Goal: Task Accomplishment & Management: Use online tool/utility

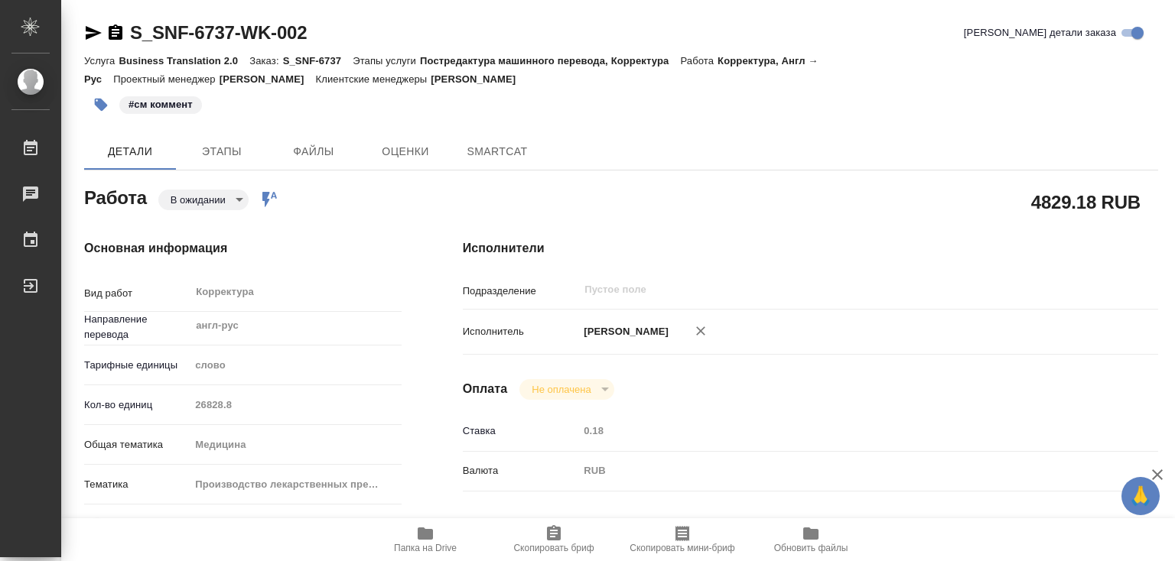
type textarea "x"
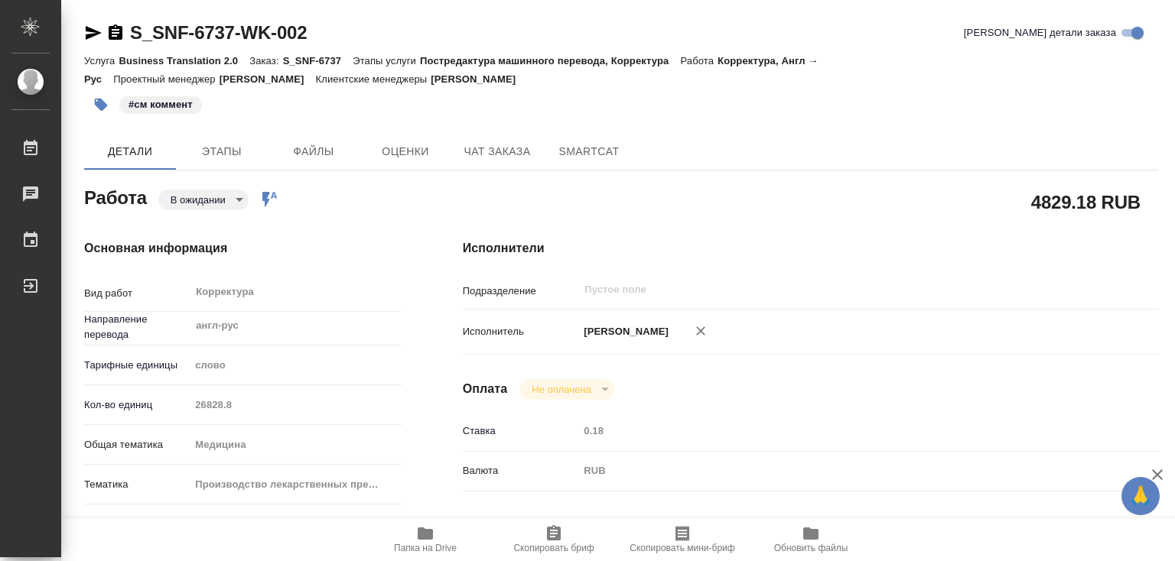
type textarea "x"
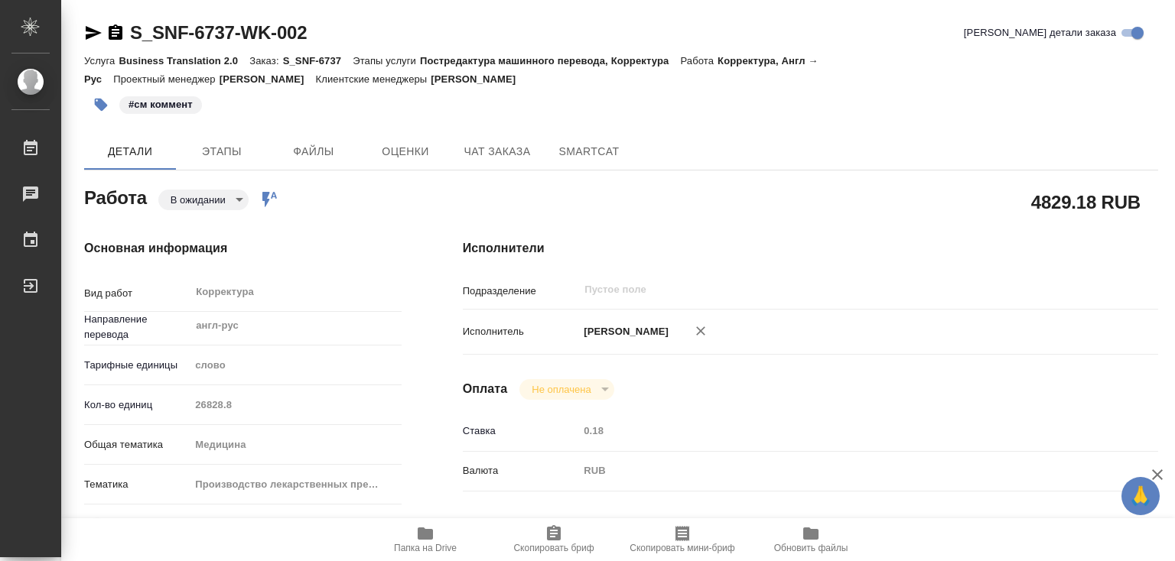
type textarea "x"
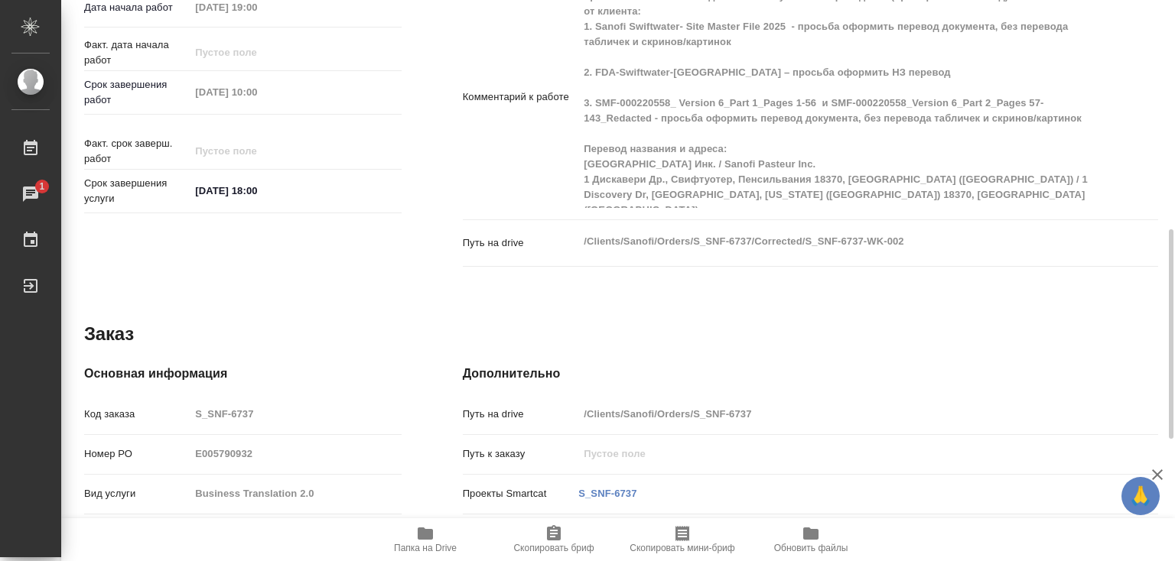
scroll to position [535, 0]
